Goal: Find specific page/section: Find specific page/section

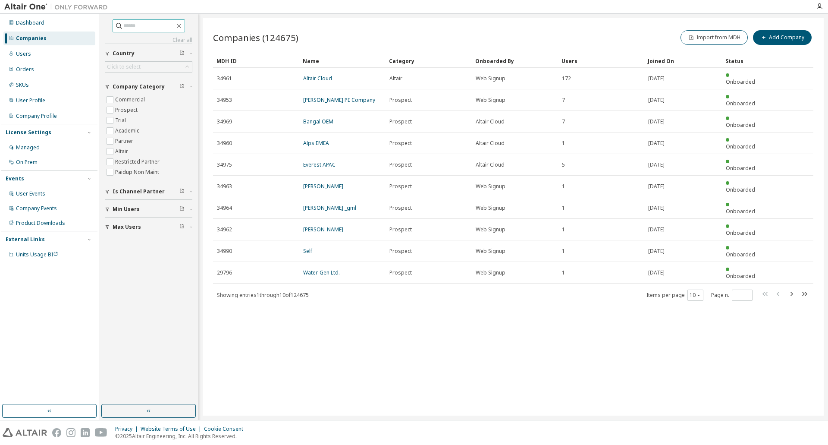
click at [140, 29] on input "text" at bounding box center [149, 26] width 52 height 9
paste input "********"
type input "********"
